Goal: Find specific page/section

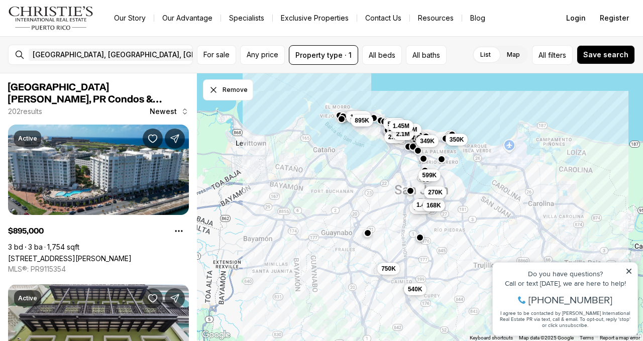
click at [628, 273] on icon at bounding box center [629, 271] width 5 height 5
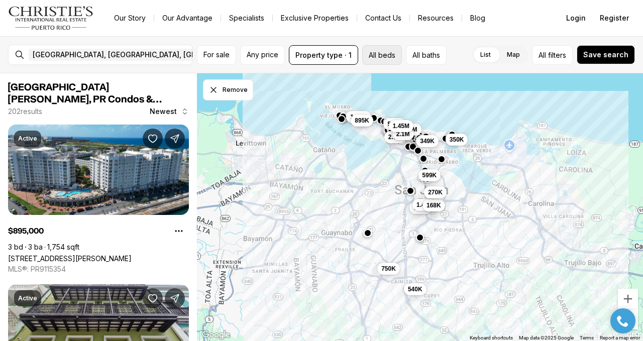
click at [382, 58] on button "All beds" at bounding box center [382, 55] width 40 height 20
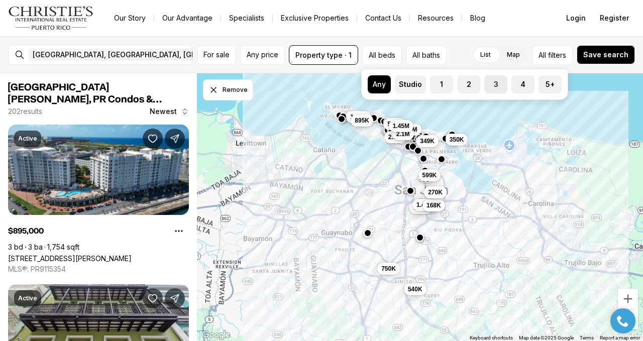
click at [490, 84] on button "3" at bounding box center [489, 80] width 10 height 10
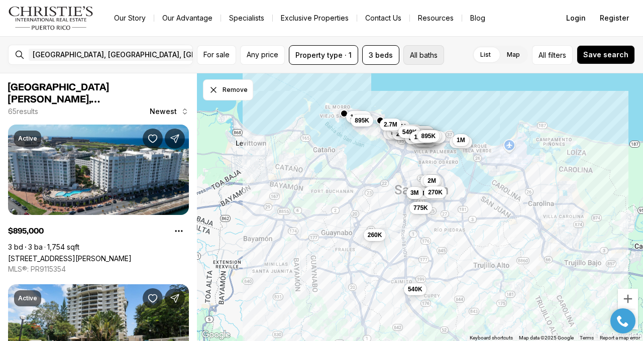
click at [422, 59] on button "All baths" at bounding box center [424, 55] width 41 height 20
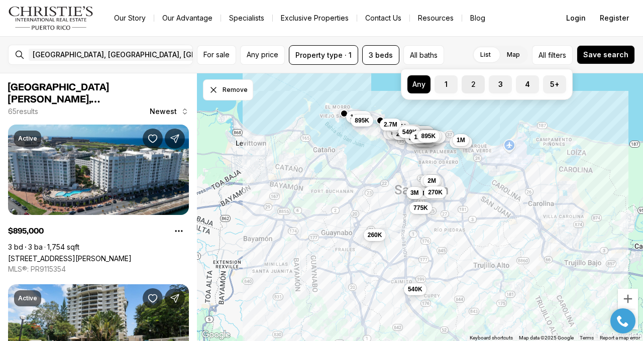
click at [475, 86] on label "2" at bounding box center [473, 84] width 23 height 18
click at [472, 85] on button "2" at bounding box center [467, 80] width 10 height 10
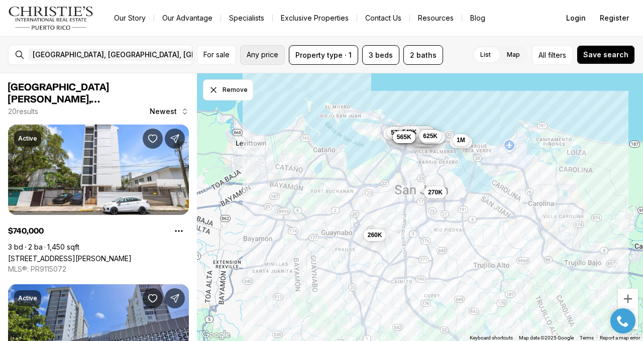
click at [276, 54] on span "Any price" at bounding box center [263, 55] width 32 height 8
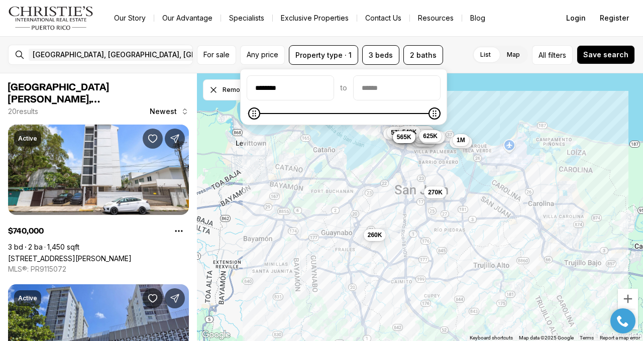
type input "********"
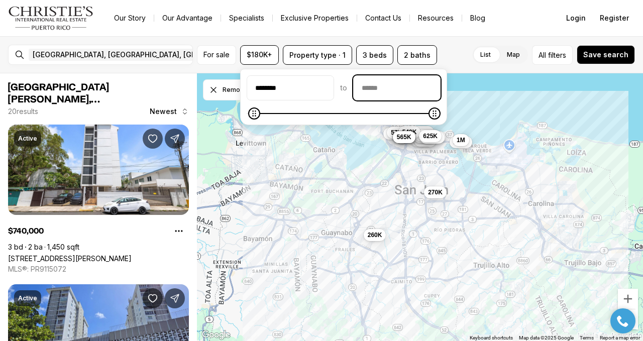
click at [377, 86] on input "priceMax" at bounding box center [397, 88] width 86 height 24
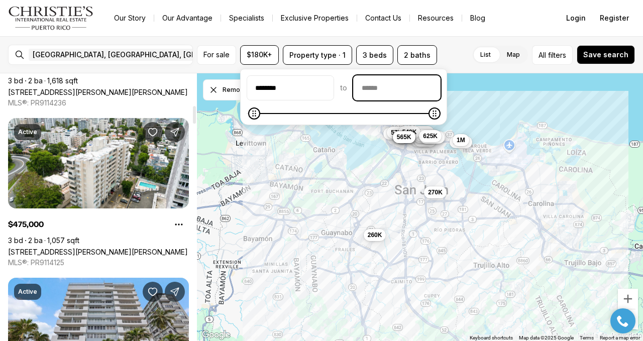
scroll to position [503, 0]
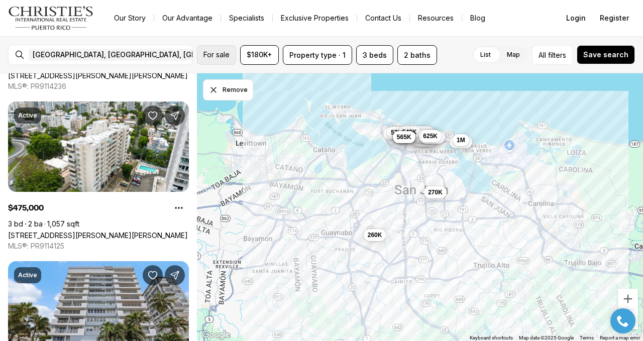
click at [220, 56] on span "For sale" at bounding box center [217, 55] width 26 height 8
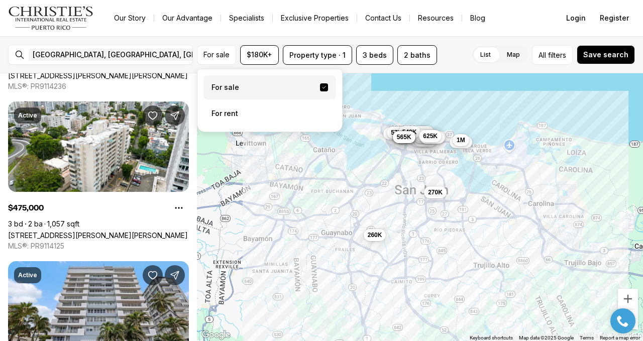
click at [228, 87] on label "For sale" at bounding box center [270, 87] width 133 height 24
click at [320, 87] on button "For sale" at bounding box center [324, 87] width 8 height 8
click at [453, 63] on div "List Map List Map All filters Save search" at bounding box center [538, 55] width 194 height 20
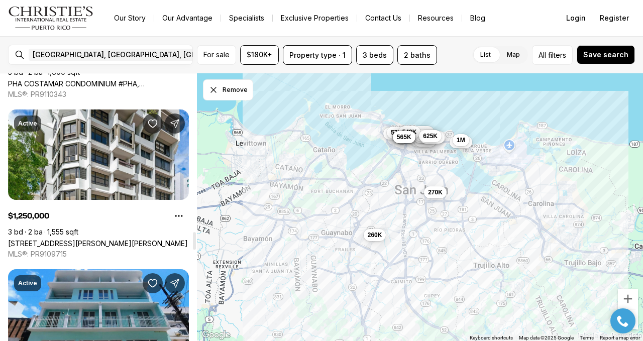
scroll to position [2563, 0]
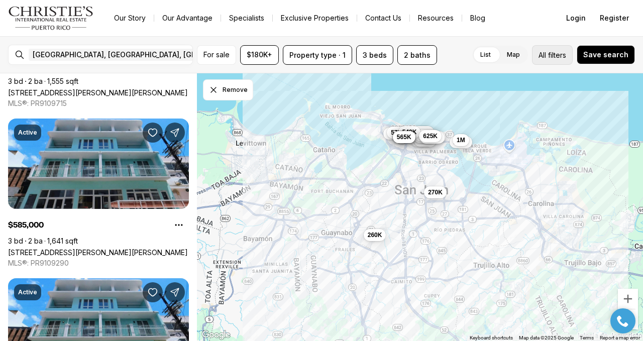
click at [555, 58] on span "filters" at bounding box center [557, 55] width 18 height 11
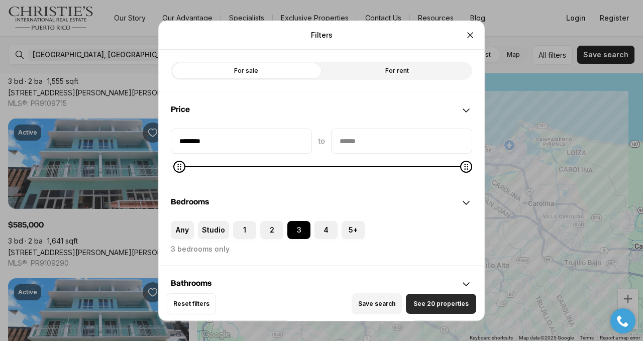
click at [435, 307] on span "See 20 properties" at bounding box center [441, 304] width 55 height 8
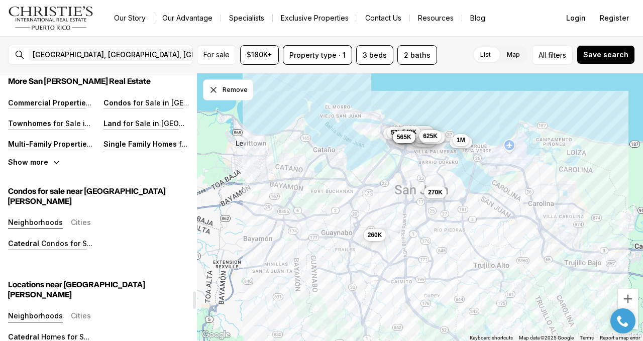
scroll to position [3568, 0]
